Goal: Information Seeking & Learning: Learn about a topic

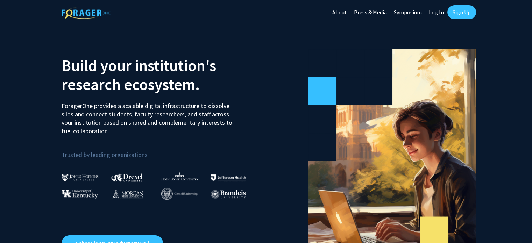
click at [439, 11] on link "Log In" at bounding box center [436, 12] width 22 height 24
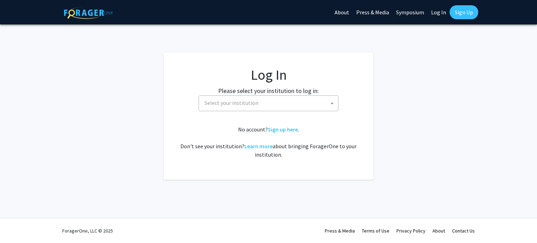
click at [247, 101] on span "Select your institution" at bounding box center [232, 102] width 54 height 7
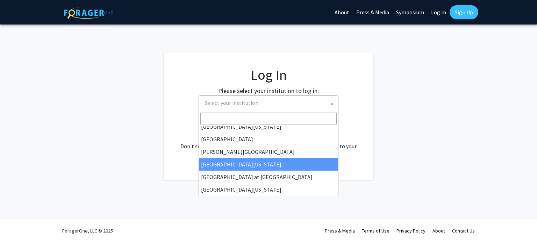
scroll to position [245, 0]
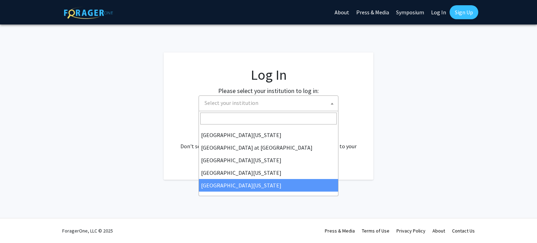
select select "33"
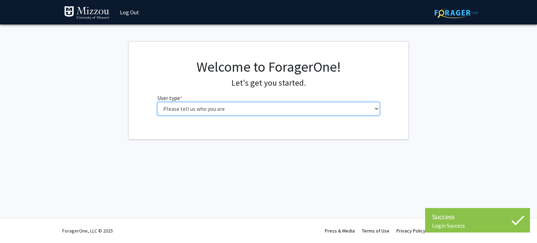
click at [228, 108] on select "Please tell us who you are Undergraduate Student Master's Student Doctoral Cand…" at bounding box center [268, 108] width 223 height 13
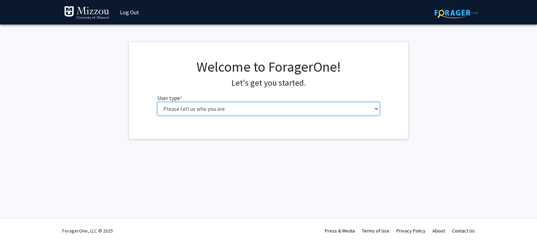
select select "6: adminAssistant"
click at [157, 102] on select "Please tell us who you are Undergraduate Student Master's Student Doctoral Cand…" at bounding box center [268, 108] width 223 height 13
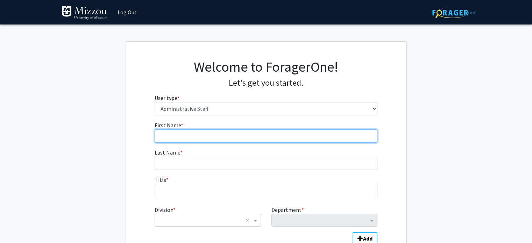
click at [209, 140] on input "First Name * required" at bounding box center [266, 135] width 223 height 13
type input "[PERSON_NAME]"
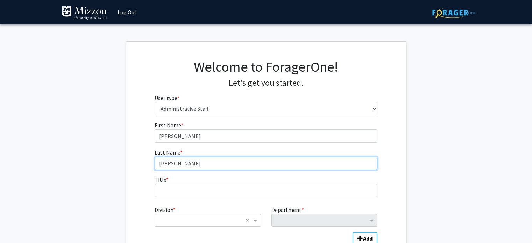
type input "[PERSON_NAME]"
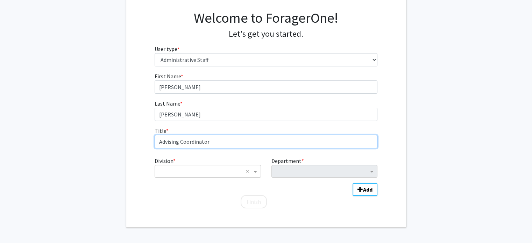
scroll to position [50, 0]
type input "Advising Coordinator"
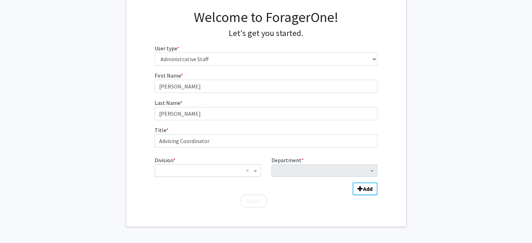
click at [217, 172] on input "Division" at bounding box center [201, 171] width 84 height 8
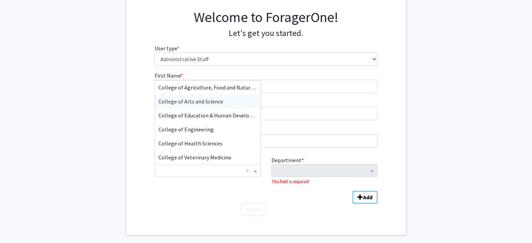
click at [218, 104] on span "College of Arts and Science" at bounding box center [191, 101] width 65 height 7
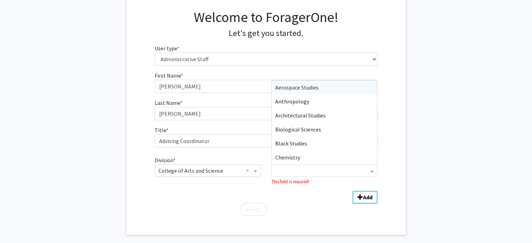
click at [294, 173] on input "Department" at bounding box center [321, 171] width 93 height 8
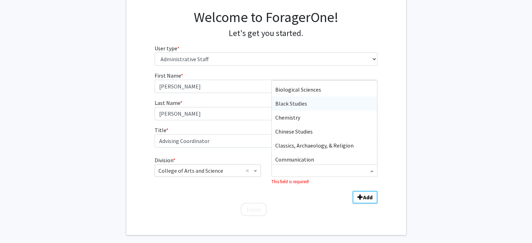
scroll to position [41, 0]
click at [297, 155] on span "Communication" at bounding box center [294, 158] width 39 height 7
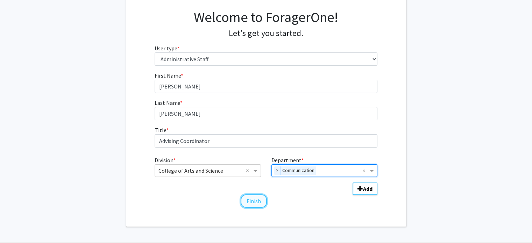
click at [253, 198] on button "Finish" at bounding box center [254, 201] width 26 height 13
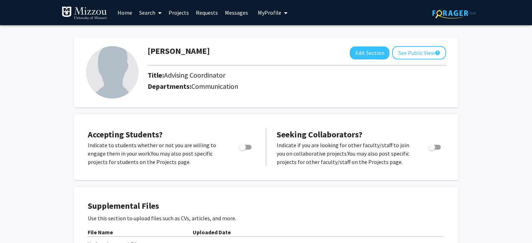
click at [120, 72] on img at bounding box center [112, 72] width 52 height 52
click at [360, 54] on button "Edit Section" at bounding box center [370, 53] width 40 height 13
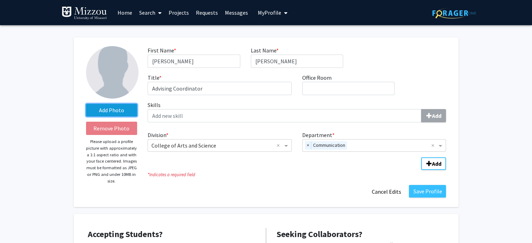
click at [100, 107] on label "Add Photo" at bounding box center [111, 110] width 51 height 13
click at [0, 0] on input "Add Photo" at bounding box center [0, 0] width 0 height 0
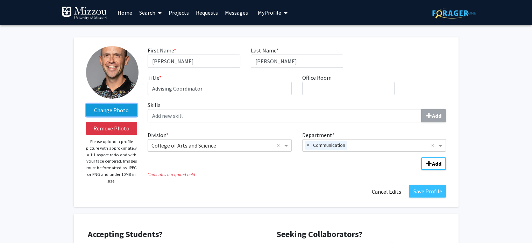
click at [117, 111] on label "Change Photo" at bounding box center [111, 110] width 51 height 13
click at [0, 0] on input "Change Photo" at bounding box center [0, 0] width 0 height 0
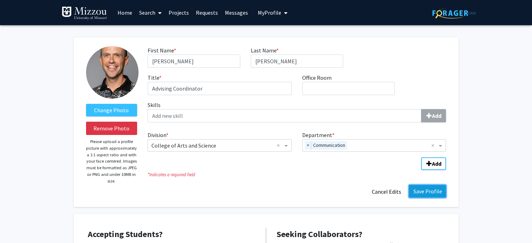
click at [434, 193] on button "Save Profile" at bounding box center [427, 191] width 37 height 13
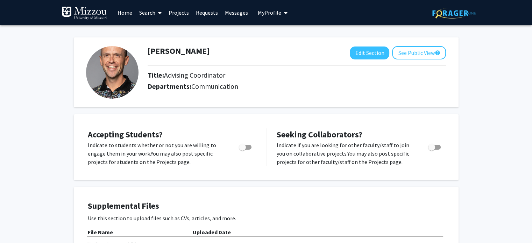
click at [149, 14] on link "Search" at bounding box center [150, 12] width 29 height 24
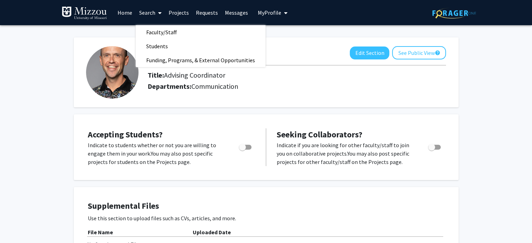
click at [174, 13] on link "Projects" at bounding box center [178, 12] width 27 height 24
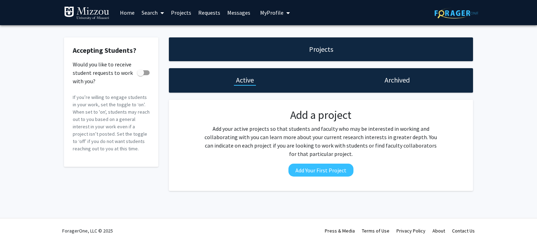
click at [153, 9] on link "Search" at bounding box center [152, 12] width 29 height 24
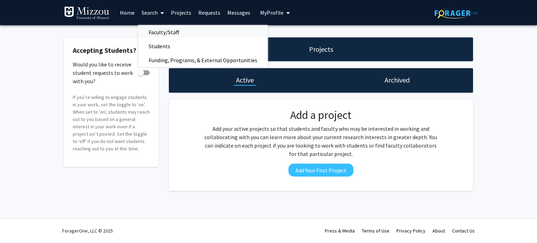
click at [164, 35] on span "Faculty/Staff" at bounding box center [163, 32] width 51 height 14
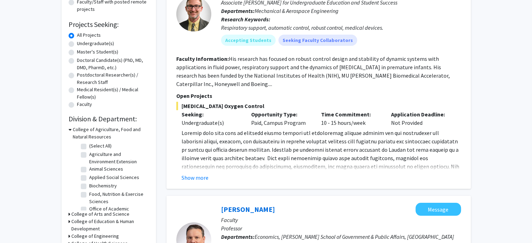
scroll to position [102, 0]
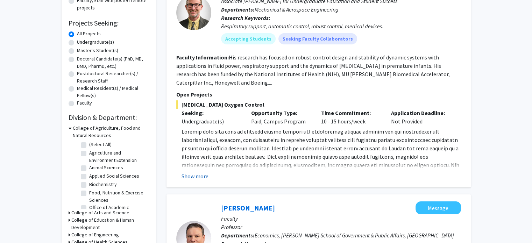
click at [204, 180] on button "Show more" at bounding box center [195, 176] width 27 height 8
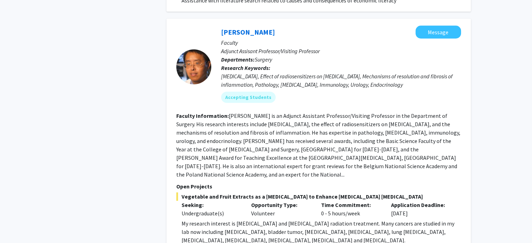
scroll to position [636, 0]
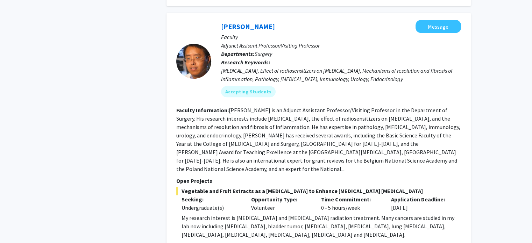
drag, startPoint x: 274, startPoint y: 159, endPoint x: 241, endPoint y: 116, distance: 54.7
click at [241, 116] on fg-read-more "[PERSON_NAME] is an Adjunct Assistant Professor/Visiting Professor in the Depar…" at bounding box center [318, 140] width 284 height 66
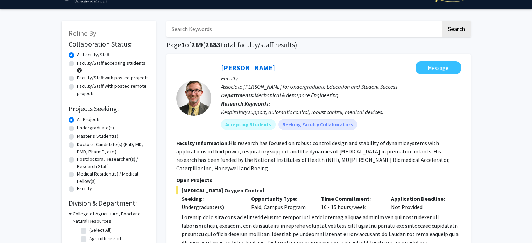
scroll to position [16, 0]
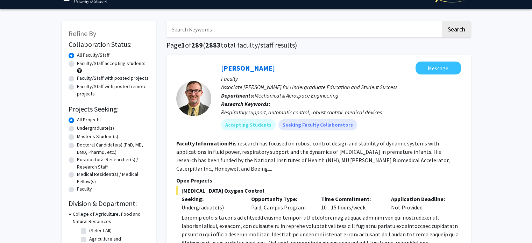
click at [71, 132] on div "Undergraduate(s)" at bounding box center [109, 129] width 80 height 8
click at [77, 130] on label "Undergraduate(s)" at bounding box center [95, 128] width 37 height 7
click at [77, 129] on input "Undergraduate(s)" at bounding box center [79, 127] width 5 height 5
radio input "true"
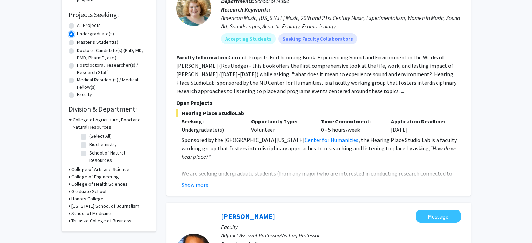
scroll to position [88, 0]
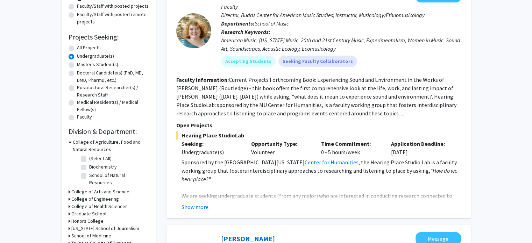
click at [111, 188] on h3 "College of Arts and Science" at bounding box center [100, 191] width 58 height 7
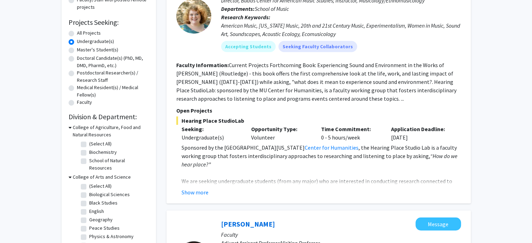
scroll to position [0, 0]
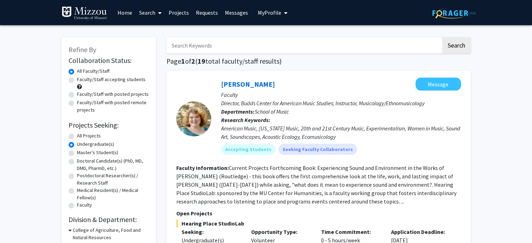
click at [218, 47] on input "Search Keywords" at bounding box center [304, 45] width 275 height 16
type input "corruption"
click at [442, 37] on button "Search" at bounding box center [456, 45] width 29 height 16
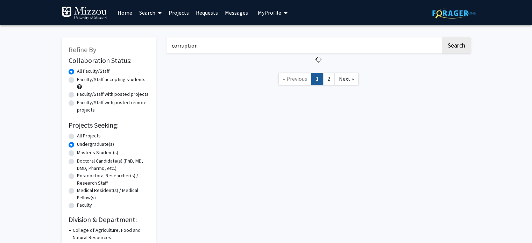
radio input "true"
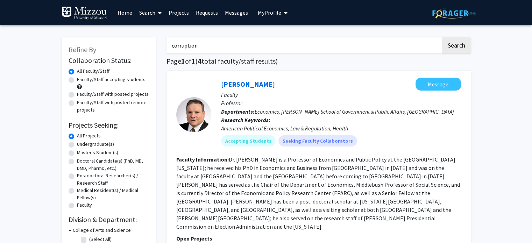
click at [230, 47] on input "corruption" at bounding box center [304, 45] width 275 height 16
type input "organization"
click at [442, 37] on button "Search" at bounding box center [456, 45] width 29 height 16
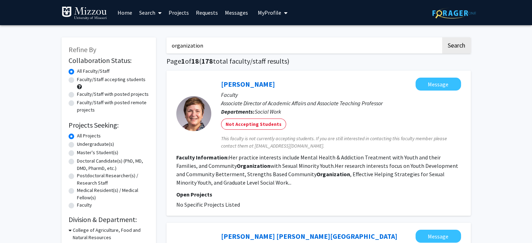
click at [230, 39] on input "organization" at bounding box center [304, 45] width 275 height 16
click at [265, 49] on input "Search Keywords" at bounding box center [304, 45] width 275 height 16
type input "[PERSON_NAME]"
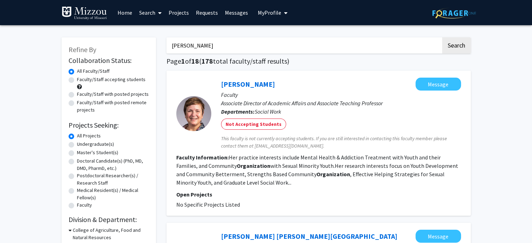
click at [442, 37] on button "Search" at bounding box center [456, 45] width 29 height 16
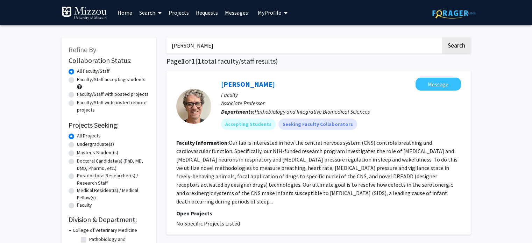
click at [127, 15] on link "Home" at bounding box center [125, 12] width 22 height 24
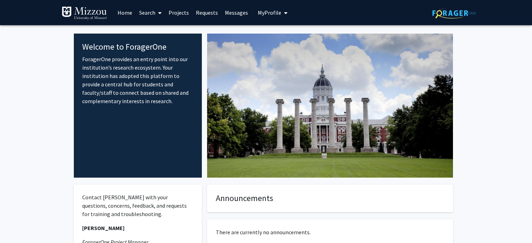
click at [182, 14] on link "Projects" at bounding box center [178, 12] width 27 height 24
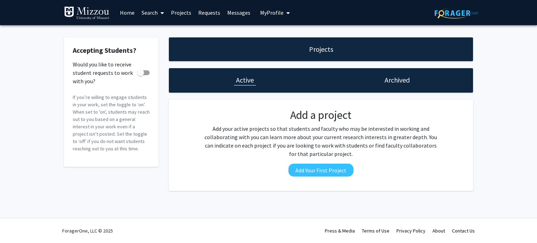
click at [209, 13] on link "Requests" at bounding box center [209, 12] width 29 height 24
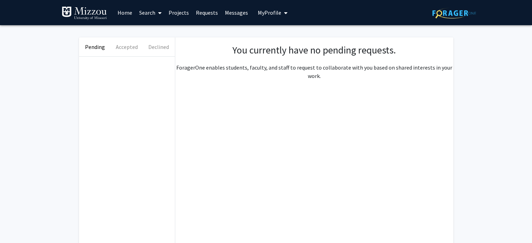
click at [147, 14] on link "Search" at bounding box center [150, 12] width 29 height 24
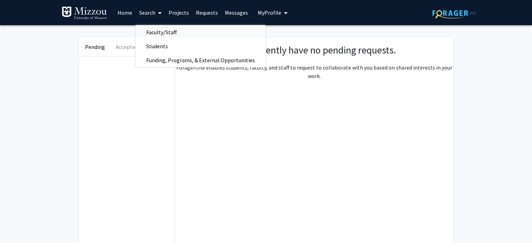
click at [151, 34] on span "Faculty/Staff" at bounding box center [161, 32] width 51 height 14
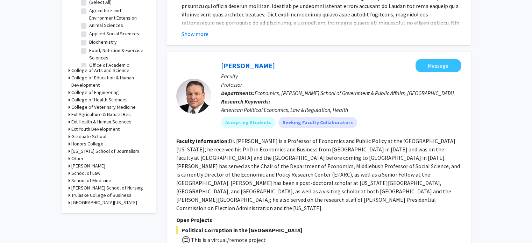
scroll to position [246, 0]
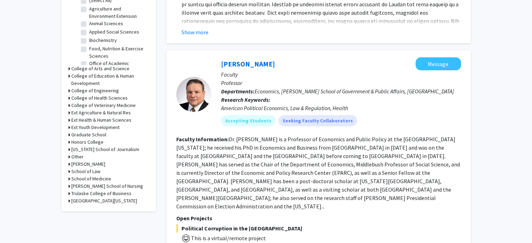
click at [121, 151] on h3 "[US_STATE] School of Journalism" at bounding box center [105, 149] width 68 height 7
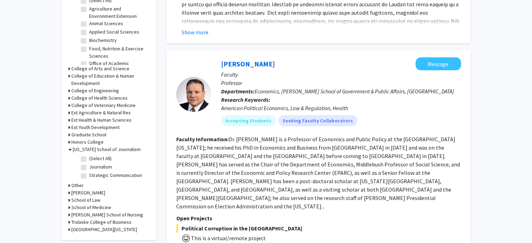
click at [102, 156] on label "(Select All)" at bounding box center [100, 158] width 22 height 7
click at [94, 156] on input "(Select All)" at bounding box center [91, 157] width 5 height 5
checkbox input "true"
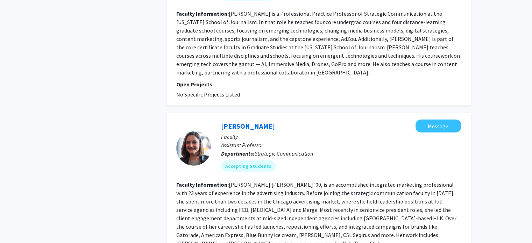
scroll to position [1883, 0]
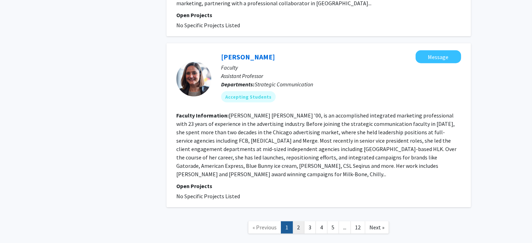
click at [296, 221] on link "2" at bounding box center [299, 227] width 12 height 12
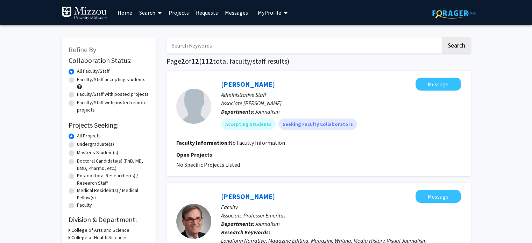
click at [174, 9] on link "Projects" at bounding box center [178, 12] width 27 height 24
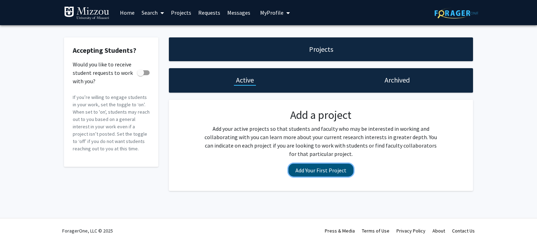
click at [315, 171] on button "Add Your First Project" at bounding box center [321, 170] width 65 height 13
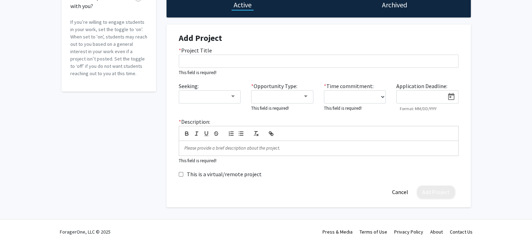
scroll to position [76, 0]
click at [241, 101] on div "Seeking:" at bounding box center [210, 97] width 73 height 30
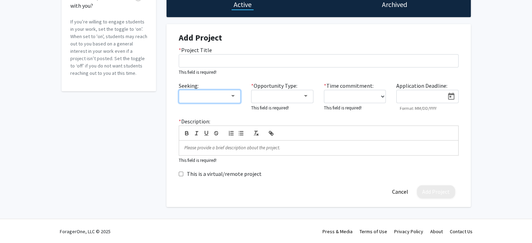
click at [234, 99] on mat-select at bounding box center [210, 96] width 62 height 13
drag, startPoint x: 234, startPoint y: 99, endPoint x: 225, endPoint y: 95, distance: 10.8
click at [225, 95] on div at bounding box center [206, 96] width 47 height 8
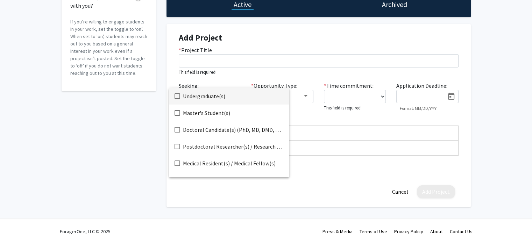
click at [231, 82] on div at bounding box center [266, 121] width 532 height 243
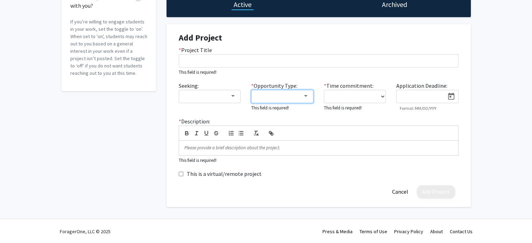
click at [280, 96] on div at bounding box center [279, 96] width 47 height 8
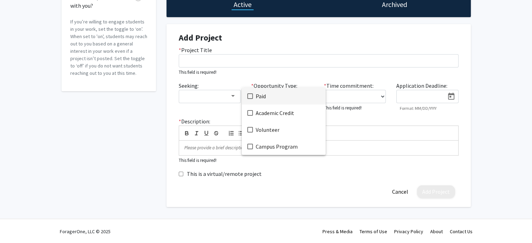
click at [284, 70] on div at bounding box center [266, 121] width 532 height 243
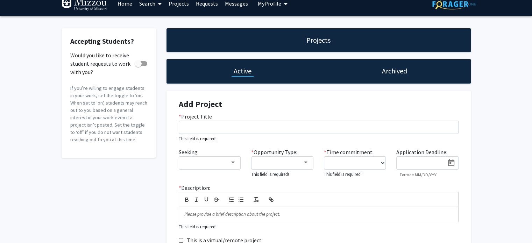
scroll to position [0, 0]
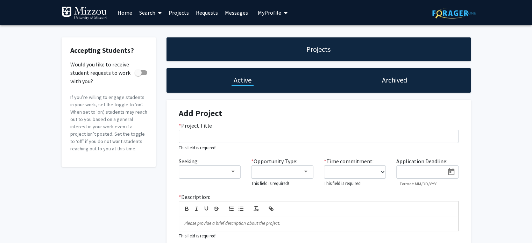
click at [153, 13] on link "Search" at bounding box center [150, 12] width 29 height 24
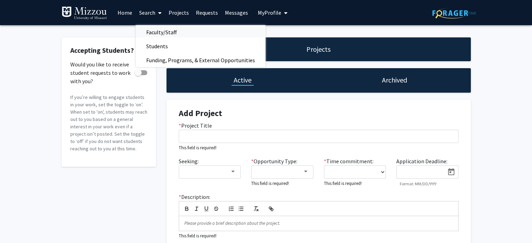
click at [158, 32] on span "Faculty/Staff" at bounding box center [161, 32] width 51 height 14
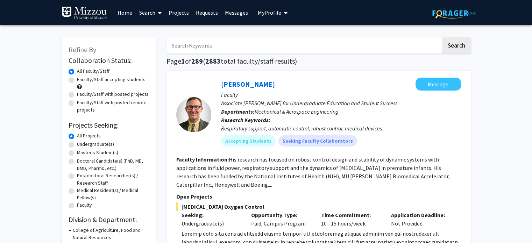
click at [233, 11] on link "Messages" at bounding box center [236, 12] width 30 height 24
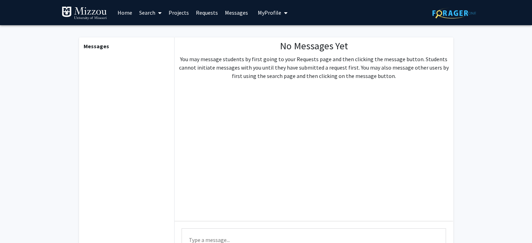
click at [211, 12] on link "Requests" at bounding box center [206, 12] width 29 height 24
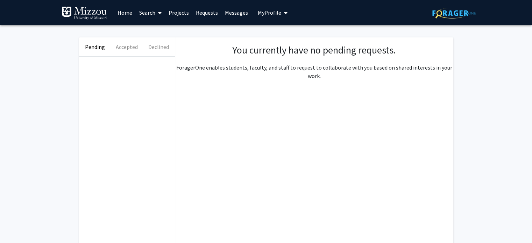
click at [126, 13] on link "Home" at bounding box center [125, 12] width 22 height 24
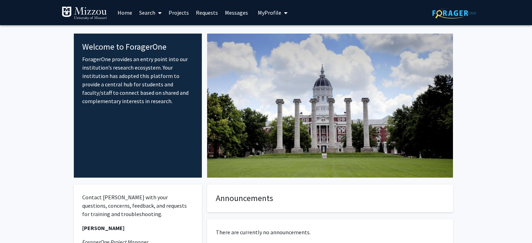
click at [150, 9] on link "Search" at bounding box center [150, 12] width 29 height 24
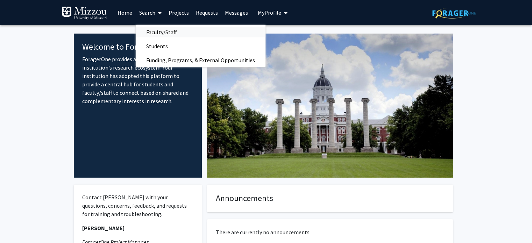
click at [156, 31] on span "Faculty/Staff" at bounding box center [161, 32] width 51 height 14
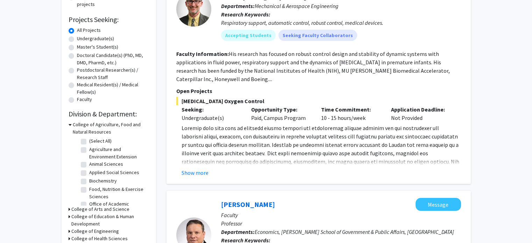
scroll to position [117, 0]
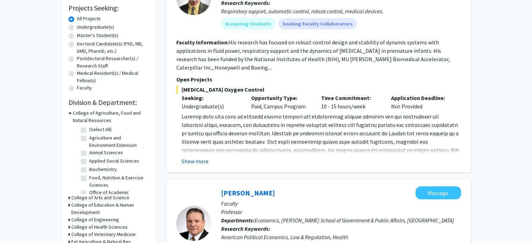
click at [195, 157] on button "Show more" at bounding box center [195, 161] width 27 height 8
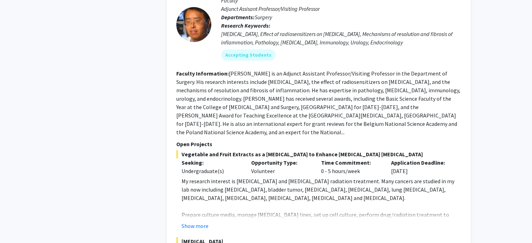
scroll to position [685, 0]
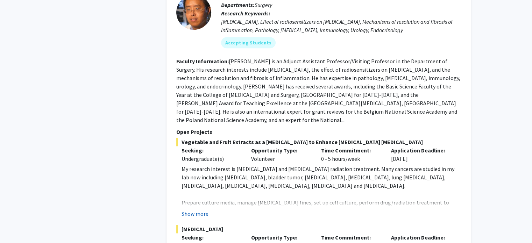
click at [202, 210] on button "Show more" at bounding box center [195, 214] width 27 height 8
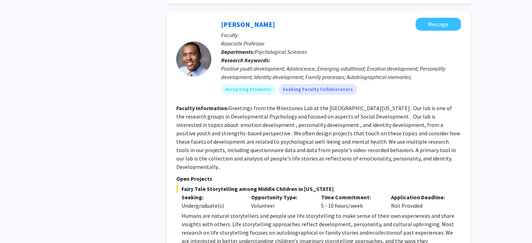
scroll to position [1975, 0]
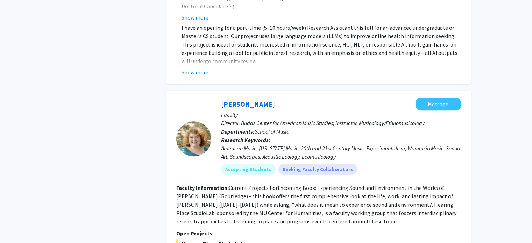
scroll to position [3450, 0]
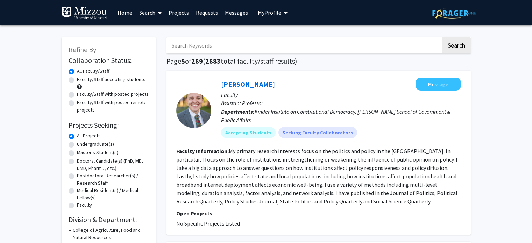
click at [120, 11] on link "Home" at bounding box center [125, 12] width 22 height 24
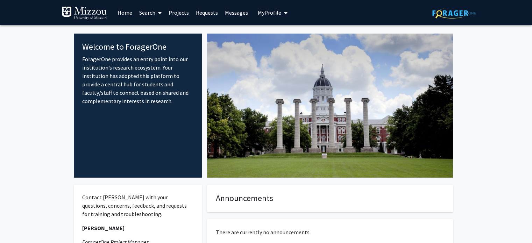
click at [123, 14] on link "Home" at bounding box center [125, 12] width 22 height 24
click at [126, 12] on link "Home" at bounding box center [125, 12] width 22 height 24
drag, startPoint x: 126, startPoint y: 12, endPoint x: 122, endPoint y: 12, distance: 3.8
click at [122, 12] on link "Home" at bounding box center [125, 12] width 22 height 24
click at [180, 11] on link "Projects" at bounding box center [178, 12] width 27 height 24
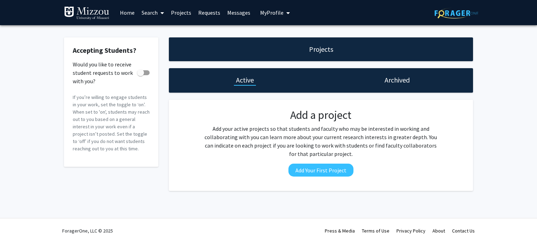
click at [185, 11] on link "Projects" at bounding box center [181, 12] width 27 height 24
click at [150, 10] on link "Search" at bounding box center [152, 12] width 29 height 24
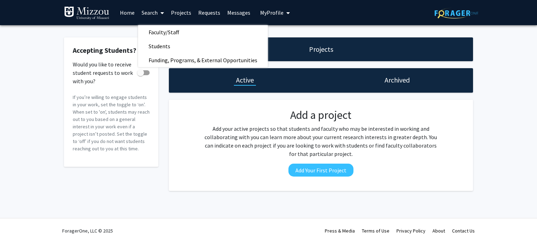
click at [207, 14] on link "Requests" at bounding box center [209, 12] width 29 height 24
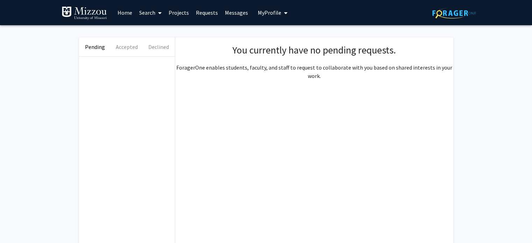
click at [141, 14] on link "Search" at bounding box center [150, 12] width 29 height 24
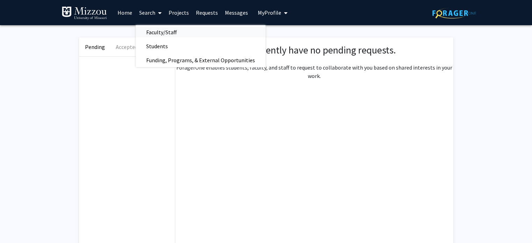
click at [151, 33] on span "Faculty/Staff" at bounding box center [161, 32] width 51 height 14
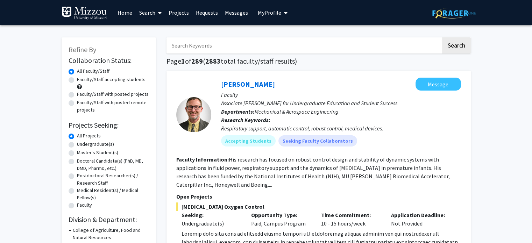
click at [150, 12] on link "Search" at bounding box center [150, 12] width 29 height 24
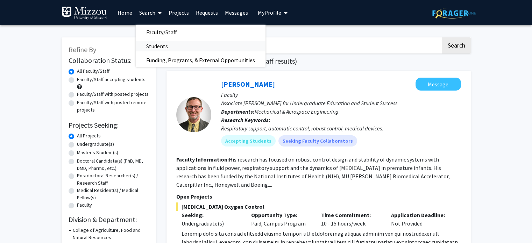
click at [149, 43] on span "Students" at bounding box center [157, 46] width 43 height 14
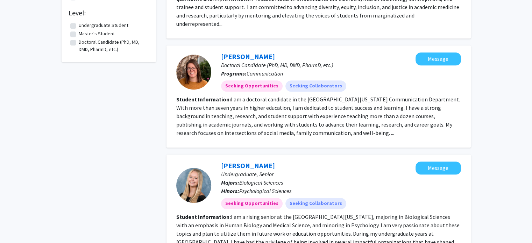
scroll to position [725, 0]
click at [309, 109] on fg-read-more "I am a doctoral candidate in the [GEOGRAPHIC_DATA][US_STATE] Communication Depa…" at bounding box center [318, 116] width 284 height 41
click at [260, 80] on mat-chip "Seeking Opportunities" at bounding box center [252, 85] width 62 height 11
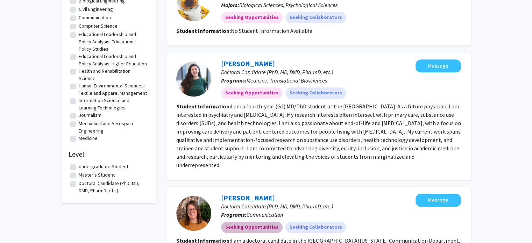
scroll to position [563, 0]
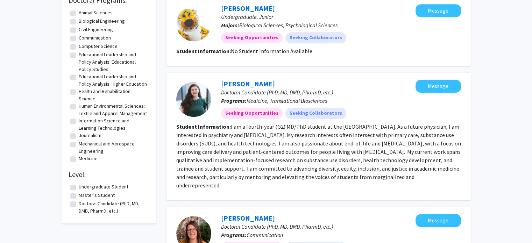
click at [79, 42] on label "Communication" at bounding box center [95, 37] width 32 height 7
click at [79, 39] on input "Communication" at bounding box center [81, 36] width 5 height 5
checkbox input "true"
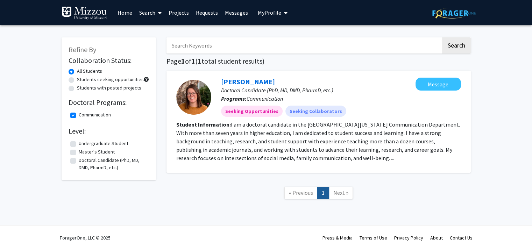
click at [127, 13] on link "Home" at bounding box center [125, 12] width 22 height 24
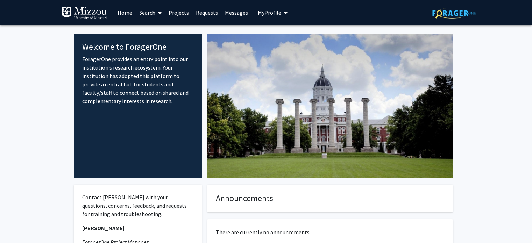
click at [171, 14] on link "Projects" at bounding box center [178, 12] width 27 height 24
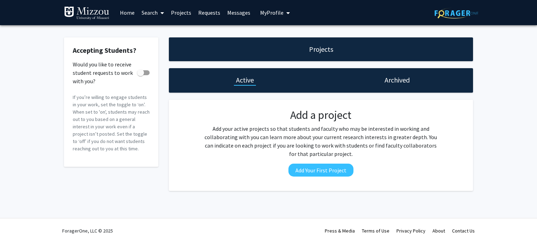
click at [157, 13] on link "Search" at bounding box center [152, 12] width 29 height 24
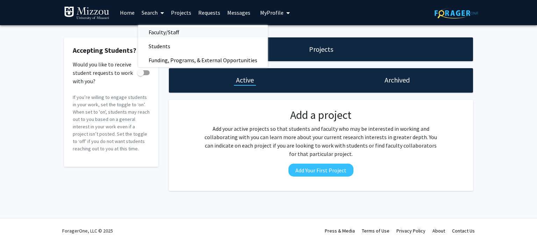
click at [160, 36] on span "Faculty/Staff" at bounding box center [163, 32] width 51 height 14
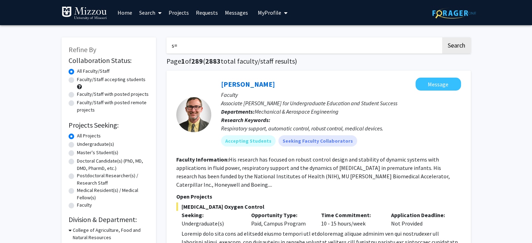
type input "s"
click at [442, 37] on button "Search" at bounding box center [456, 45] width 29 height 16
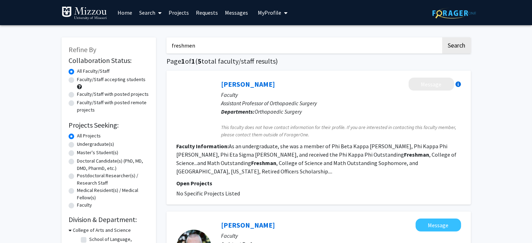
type input "freshmen"
click at [442, 37] on button "Search" at bounding box center [456, 45] width 29 height 16
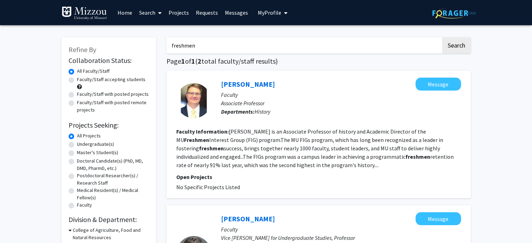
click at [145, 15] on link "Search" at bounding box center [150, 12] width 29 height 24
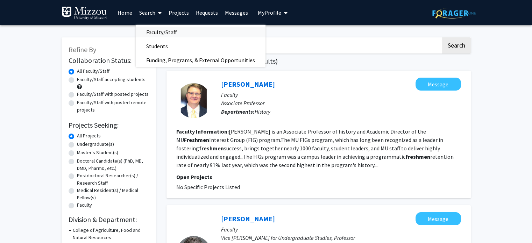
click at [151, 30] on span "Faculty/Staff" at bounding box center [161, 32] width 51 height 14
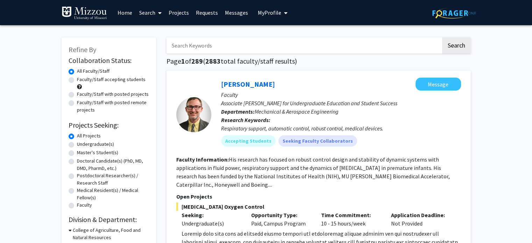
click at [200, 47] on input "Search Keywords" at bounding box center [304, 45] width 275 height 16
type input "first year students"
click at [442, 37] on button "Search" at bounding box center [456, 45] width 29 height 16
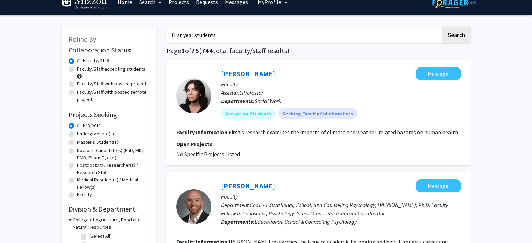
scroll to position [10, 0]
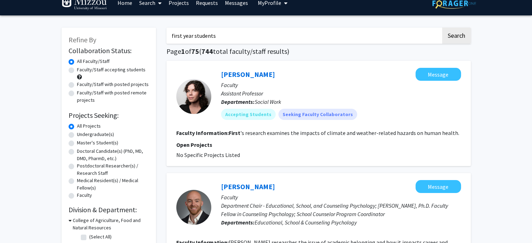
click at [238, 30] on input "first year students" at bounding box center [304, 36] width 275 height 16
click at [89, 133] on label "Undergraduate(s)" at bounding box center [95, 134] width 37 height 7
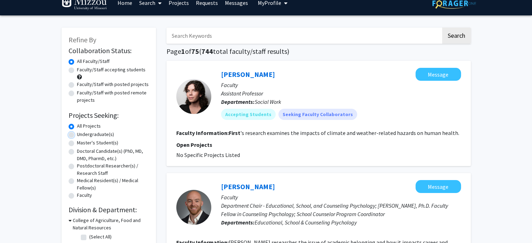
click at [82, 133] on input "Undergraduate(s)" at bounding box center [79, 133] width 5 height 5
radio input "true"
